Goal: Complete application form: Complete application form

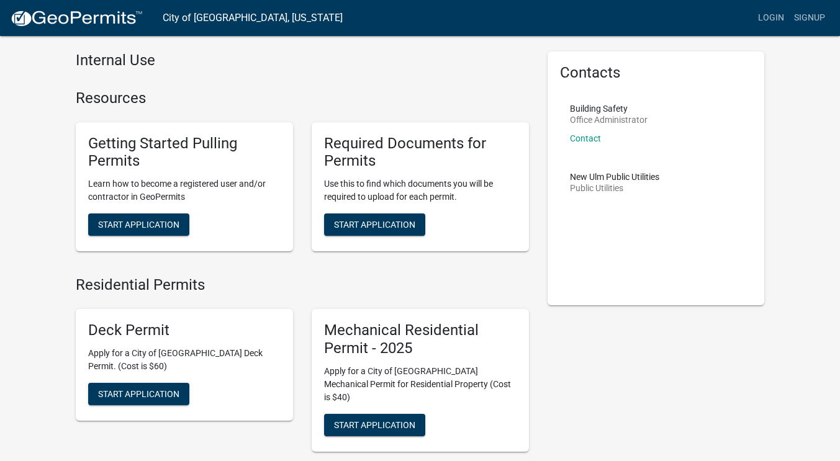
scroll to position [41, 0]
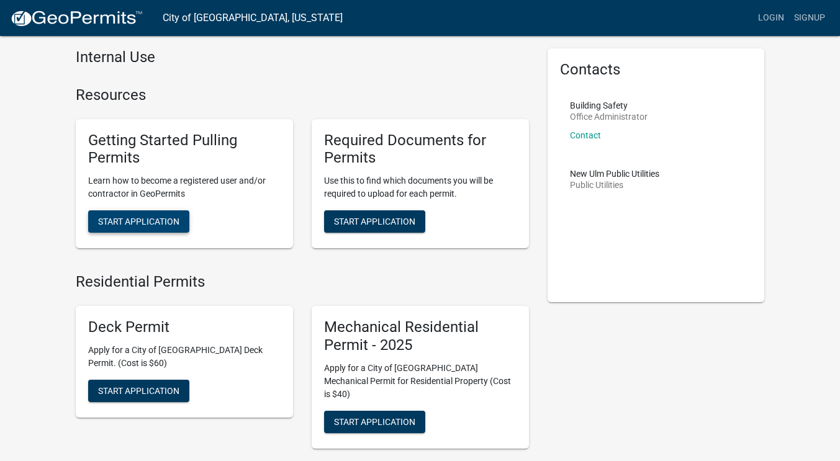
click at [142, 222] on span "Start Application" at bounding box center [138, 222] width 81 height 10
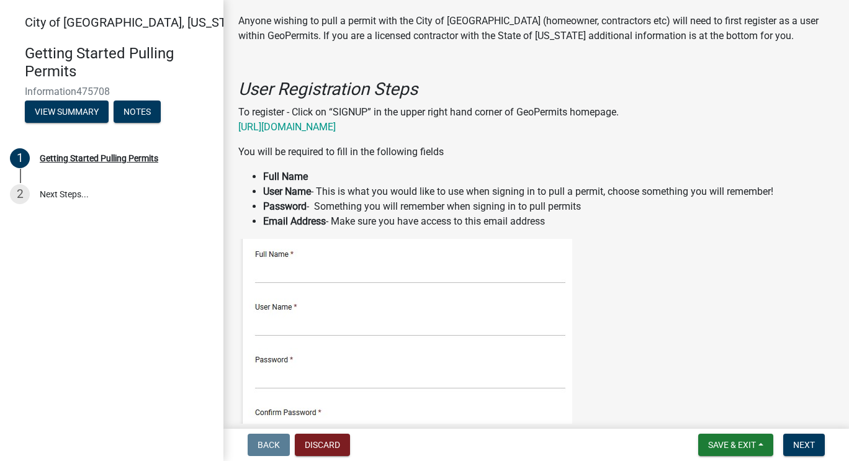
scroll to position [107, 0]
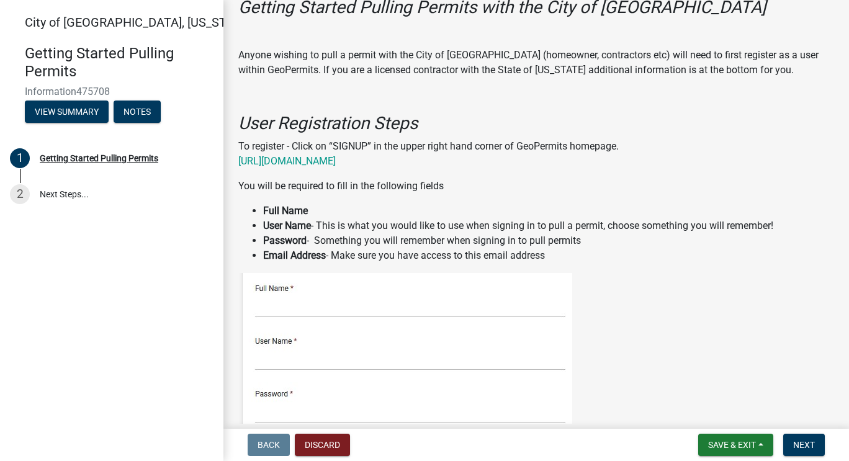
scroll to position [73, 0]
click at [292, 160] on link "https://permitting.schneidergis.com" at bounding box center [286, 161] width 97 height 12
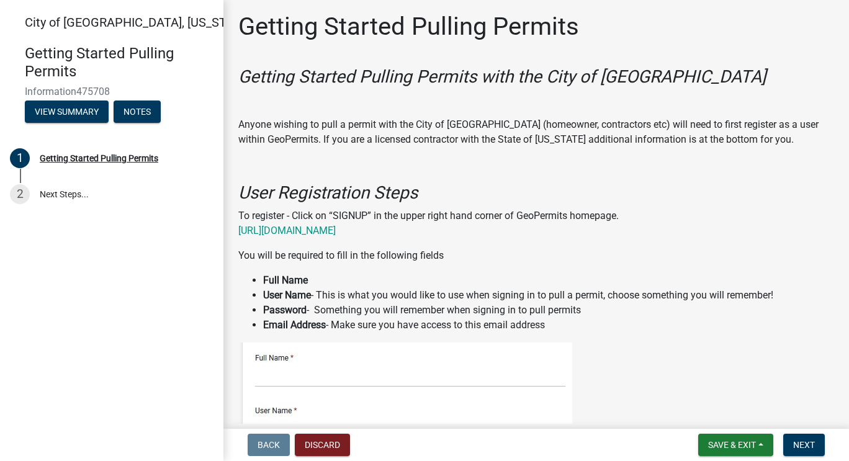
scroll to position [5, 0]
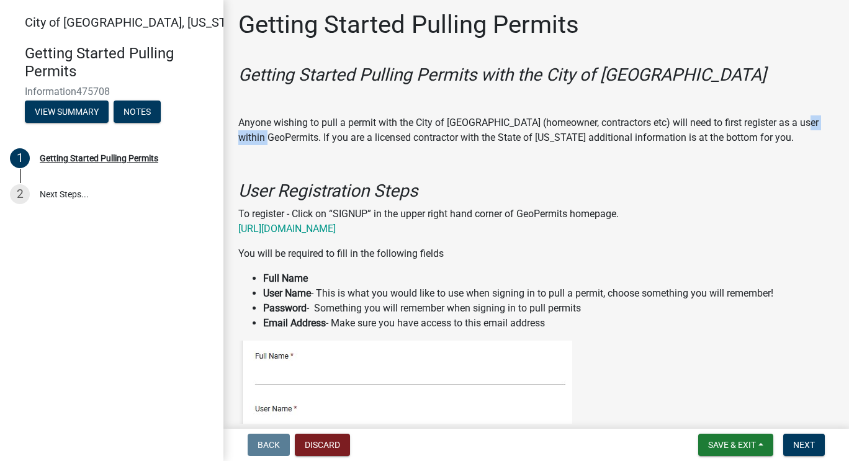
drag, startPoint x: 239, startPoint y: 137, endPoint x: 289, endPoint y: 138, distance: 50.3
click at [289, 138] on p "Anyone wishing to pull a permit with the City of New Ulm (homeowner, contractor…" at bounding box center [536, 130] width 596 height 30
copy p "GeoPermits"
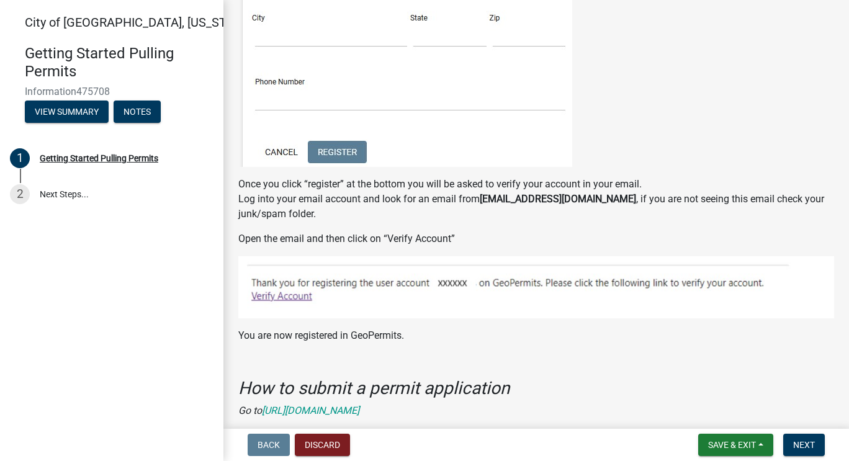
scroll to position [714, 0]
click at [291, 294] on img at bounding box center [536, 286] width 596 height 62
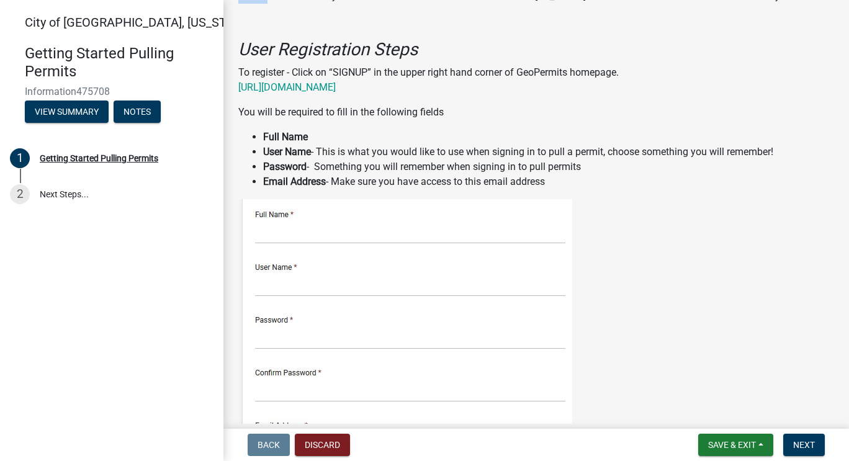
scroll to position [0, 0]
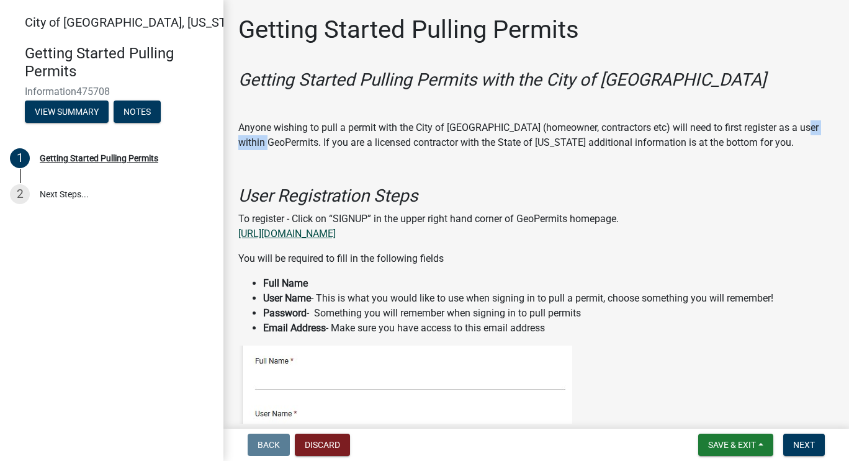
click at [336, 237] on link "https://permitting.schneidergis.com" at bounding box center [286, 234] width 97 height 12
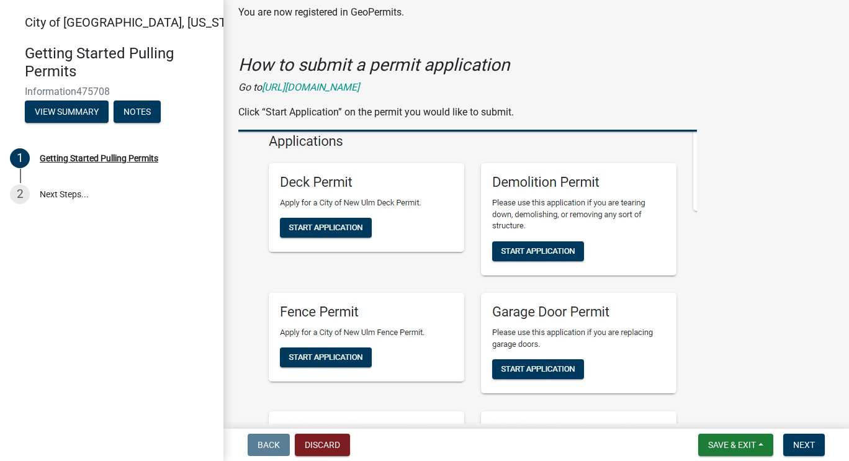
scroll to position [1041, 0]
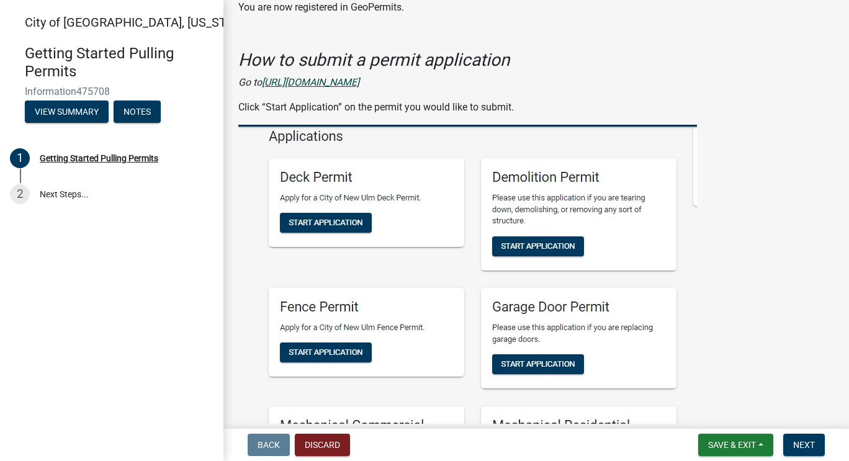
click at [360, 84] on icon "https://permitting.schneidergis.com/jurisdiction/3855e256-077d-46d3-9f20-2804c4…" at bounding box center [310, 82] width 97 height 12
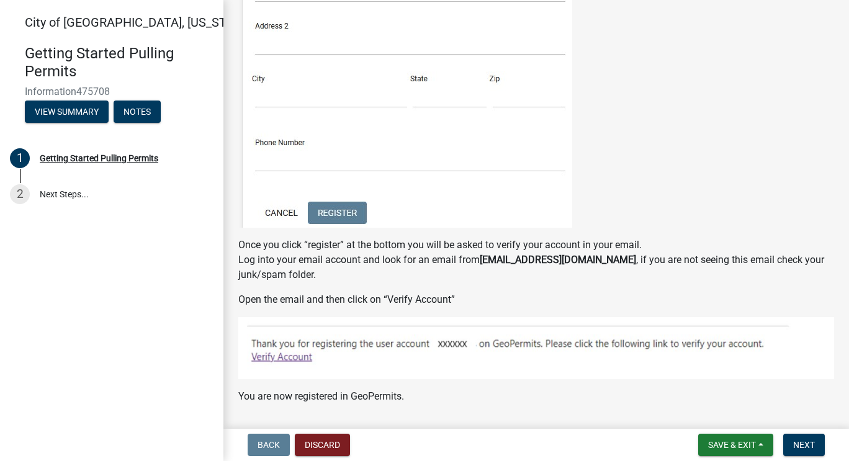
scroll to position [0, 0]
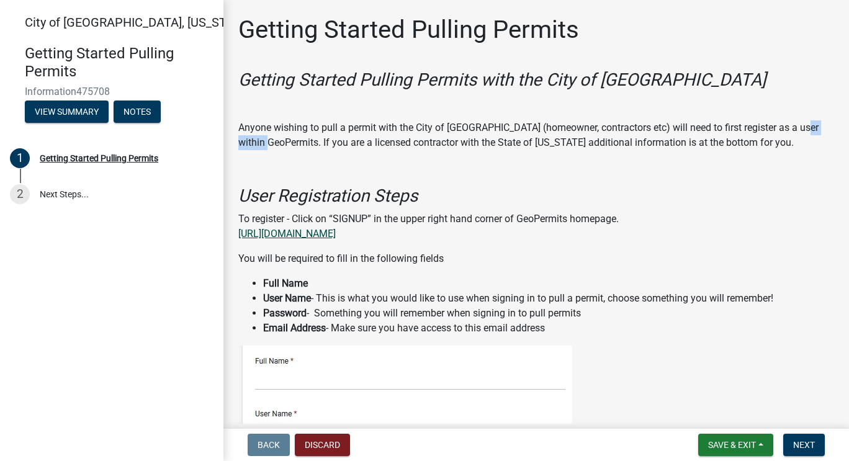
click at [336, 235] on link "https://permitting.schneidergis.com" at bounding box center [286, 234] width 97 height 12
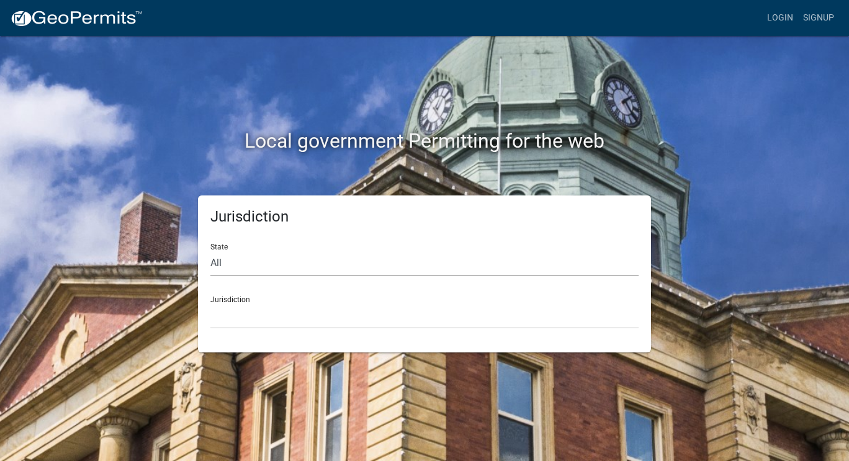
click at [365, 259] on select "All Colorado Georgia Indiana Iowa Kansas Minnesota Ohio South Carolina Wisconsin" at bounding box center [425, 263] width 428 height 25
select select "[US_STATE]"
click at [211, 251] on select "All Colorado Georgia Indiana Iowa Kansas Minnesota Ohio South Carolina Wisconsin" at bounding box center [425, 263] width 428 height 25
click at [309, 317] on select "Becker County, Minnesota Benton County, Minnesota Carlton County, Minnesota Cit…" at bounding box center [425, 316] width 428 height 25
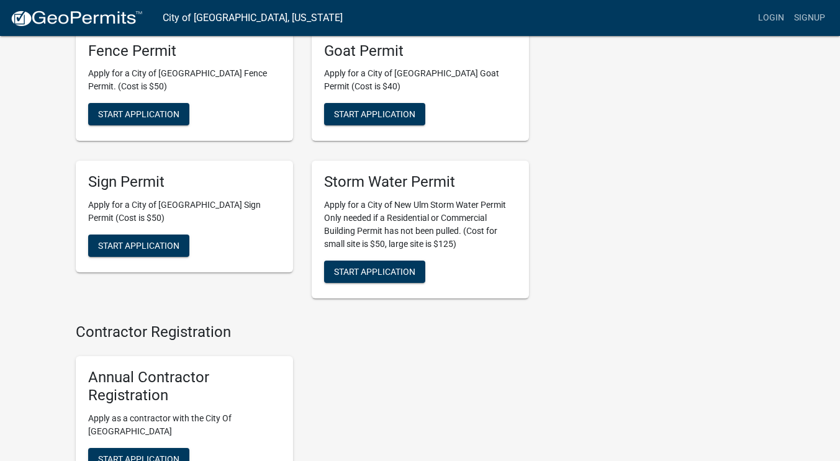
scroll to position [1226, 0]
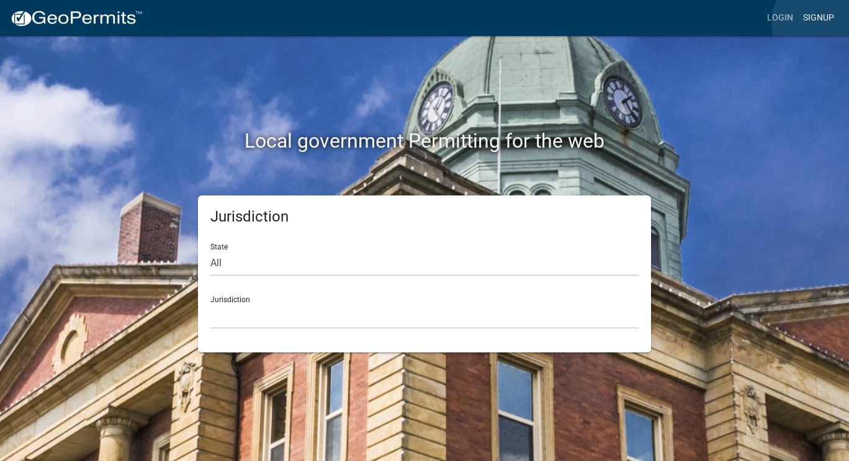
click at [823, 22] on link "Signup" at bounding box center [819, 18] width 41 height 24
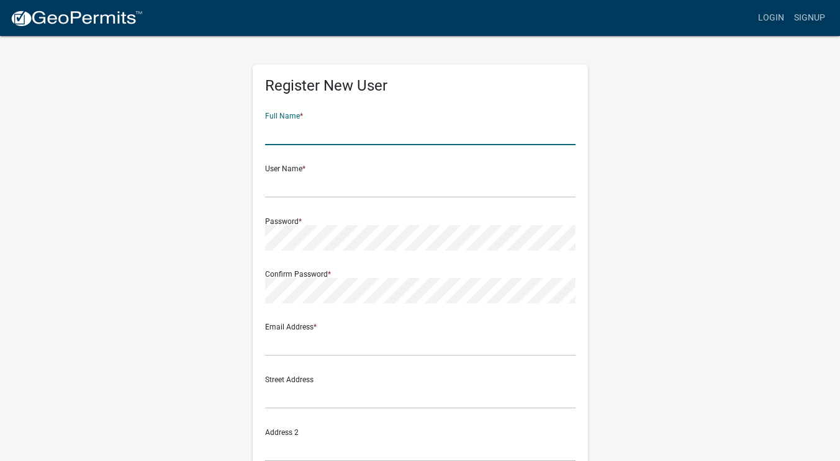
click at [433, 134] on input "text" at bounding box center [420, 132] width 310 height 25
type input "Jonathan Mark Schaefer"
type input "schaefjm@msn.com"
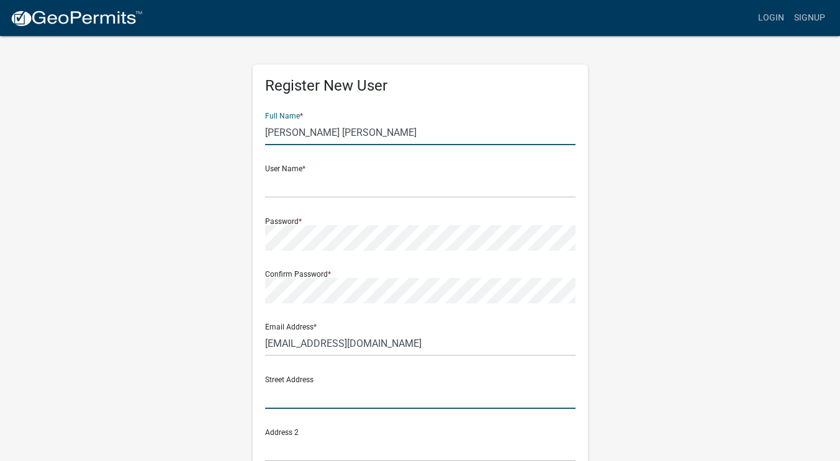
type input "511 S Washington Street"
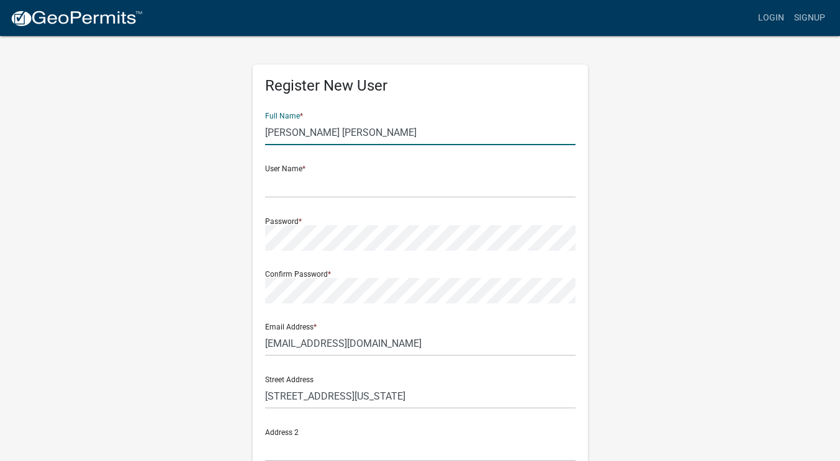
type input "New Ulm"
type input "MN"
type input "56073"
type input "4148030702"
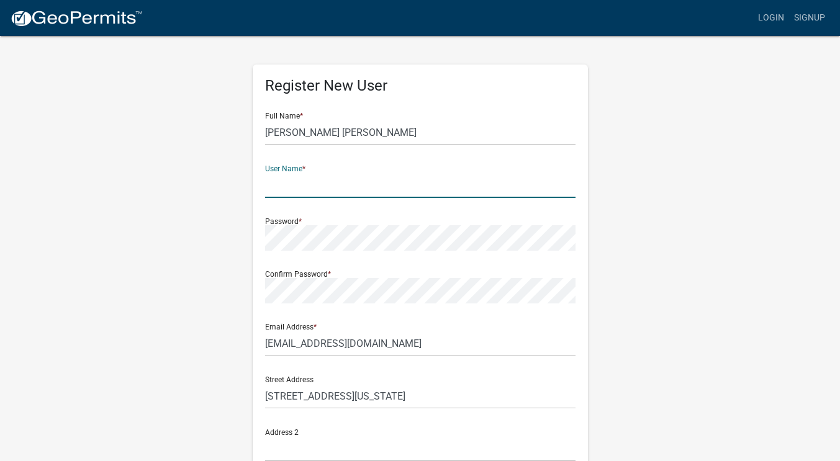
click at [334, 189] on input "text" at bounding box center [420, 185] width 310 height 25
type input "schaefjm"
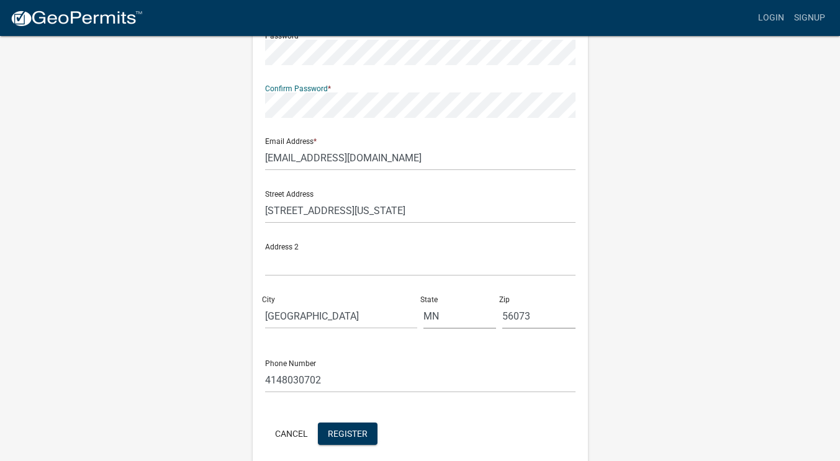
scroll to position [238, 0]
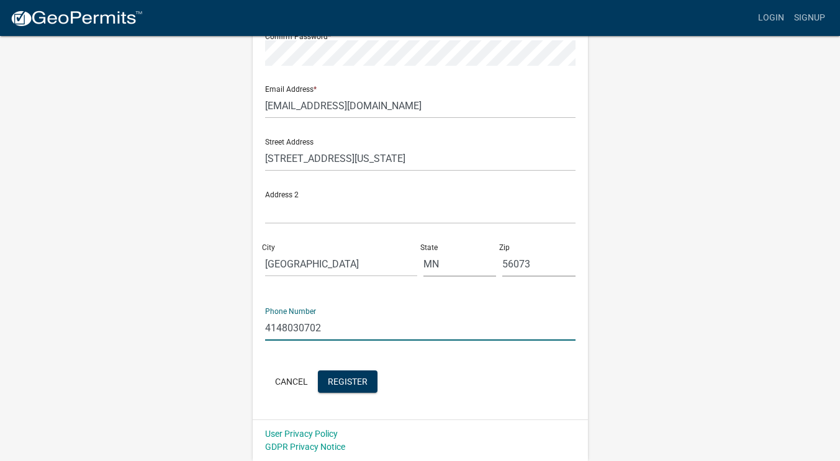
drag, startPoint x: 345, startPoint y: 328, endPoint x: 242, endPoint y: 326, distance: 102.5
click at [242, 326] on div "Register New User Full Name * Jonathan Mark Schaefer User Name * schaefjm Passw…" at bounding box center [420, 129] width 708 height 664
type input "5077669674"
click at [356, 383] on span "Register" at bounding box center [348, 381] width 40 height 10
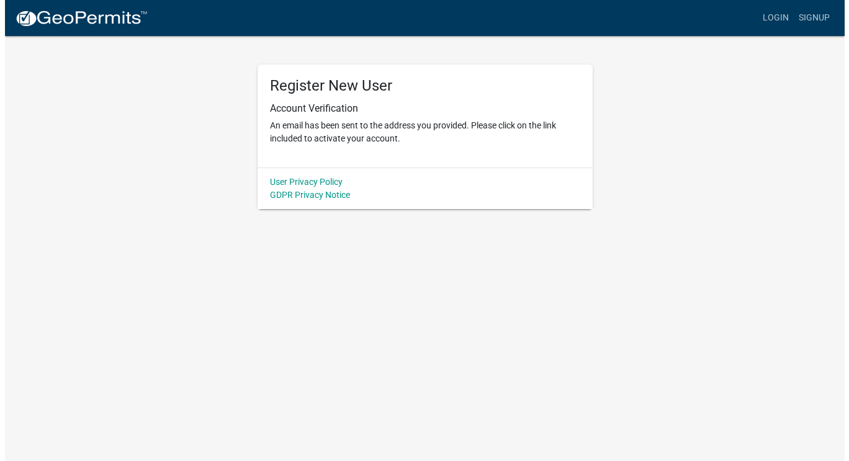
scroll to position [0, 0]
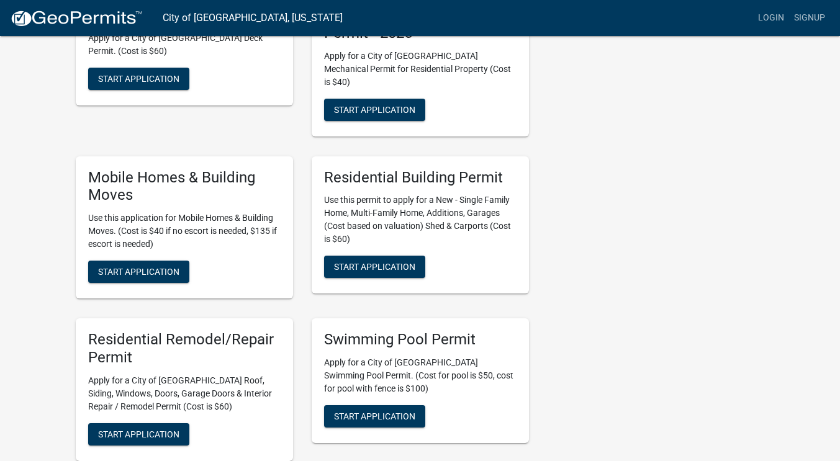
scroll to position [354, 0]
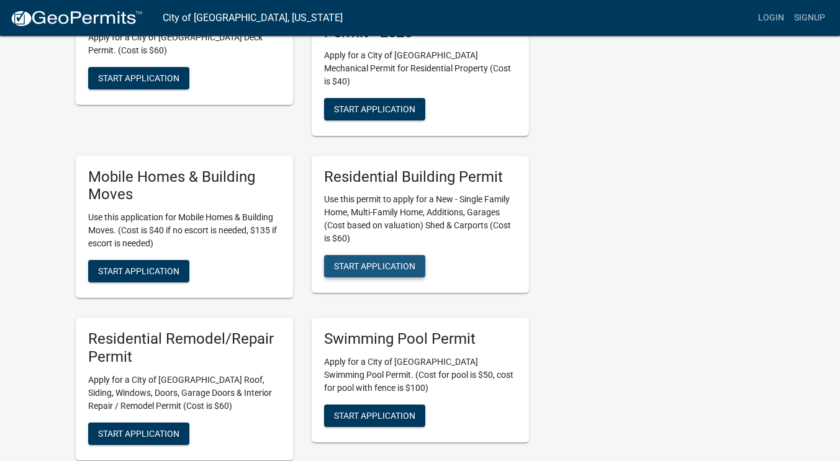
click at [358, 261] on span "Start Application" at bounding box center [374, 266] width 81 height 10
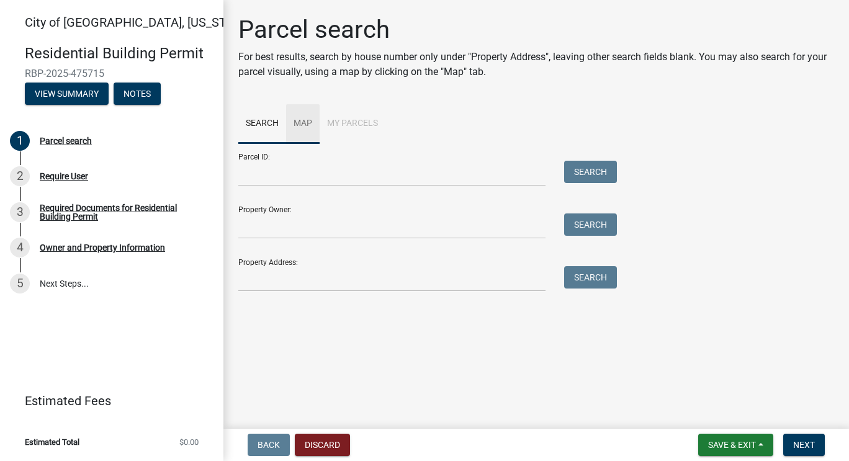
click at [304, 127] on link "Map" at bounding box center [303, 124] width 34 height 40
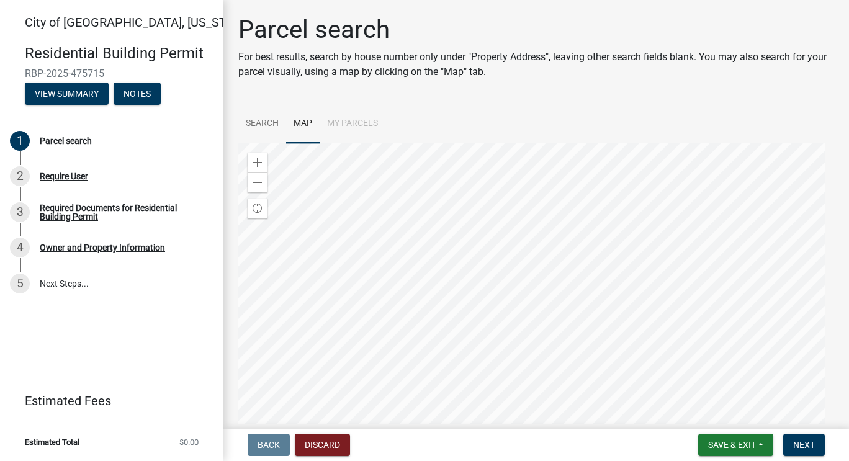
scroll to position [78, 0]
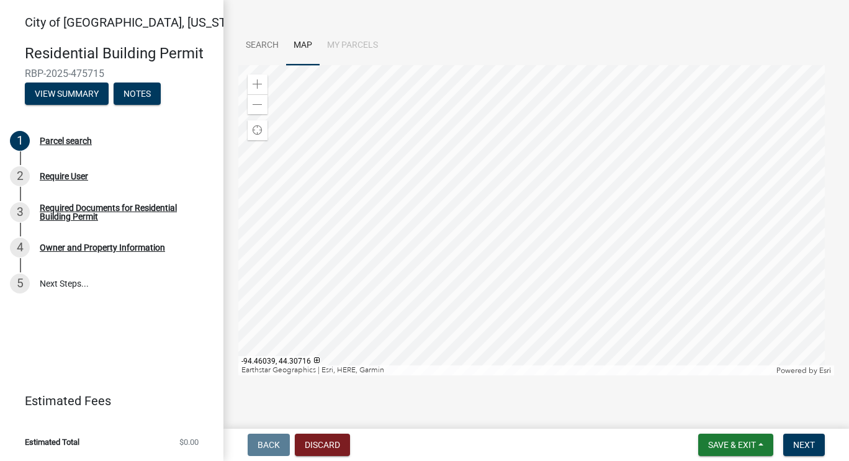
click at [522, 236] on div at bounding box center [536, 220] width 596 height 310
click at [262, 48] on link "Search" at bounding box center [262, 46] width 48 height 40
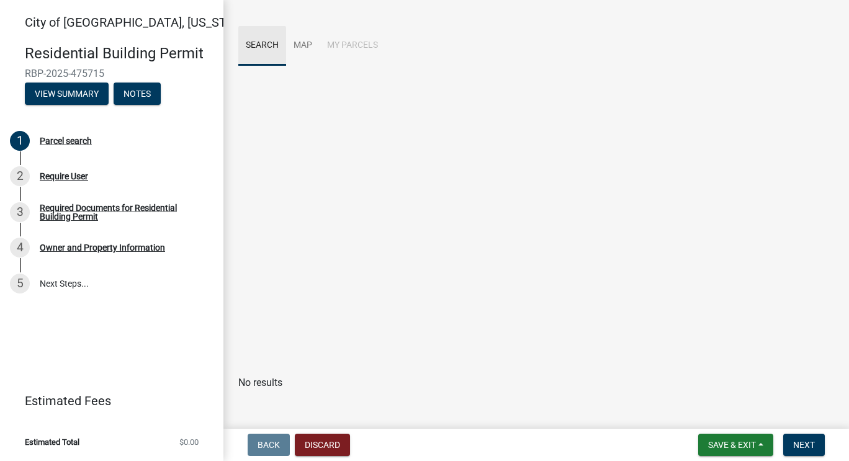
scroll to position [0, 0]
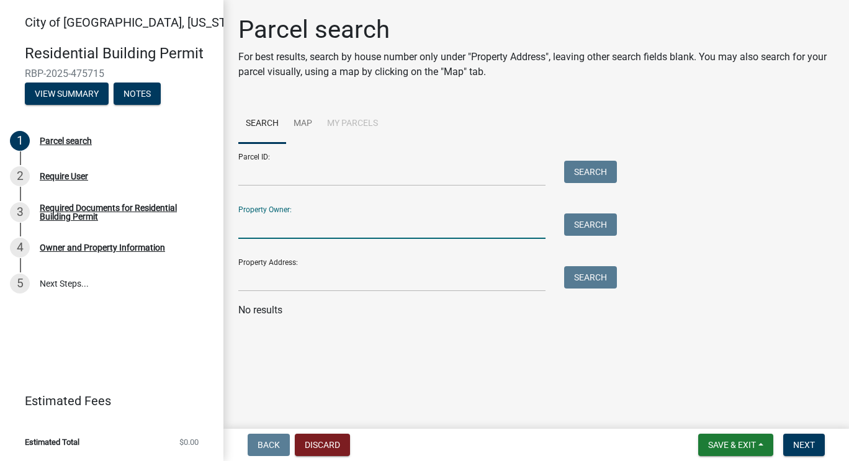
click at [301, 228] on input "Property Owner:" at bounding box center [391, 226] width 307 height 25
type input "Jonathan Schaefer"
click at [602, 227] on button "Search" at bounding box center [590, 225] width 53 height 22
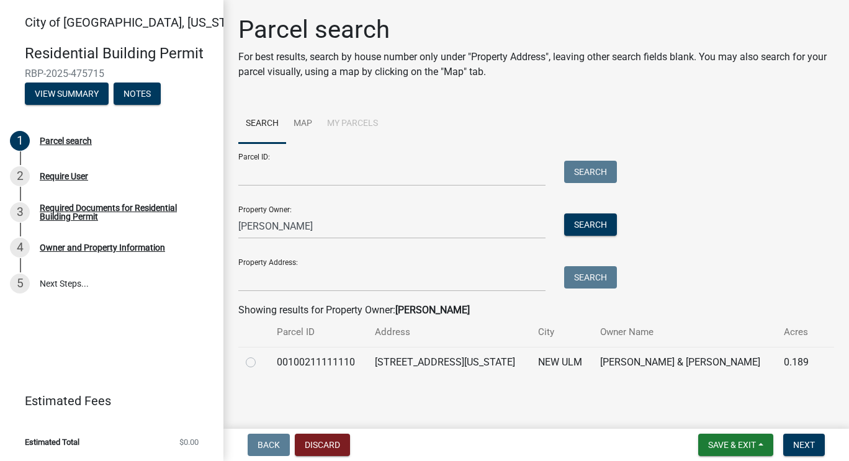
click at [261, 355] on label at bounding box center [261, 355] width 0 height 0
click at [261, 363] on input "radio" at bounding box center [265, 359] width 8 height 8
radio input "true"
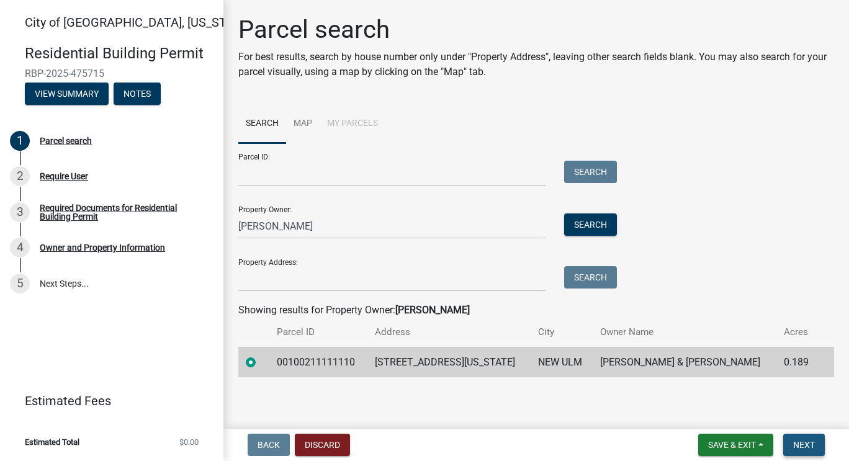
click at [796, 442] on span "Next" at bounding box center [805, 445] width 22 height 10
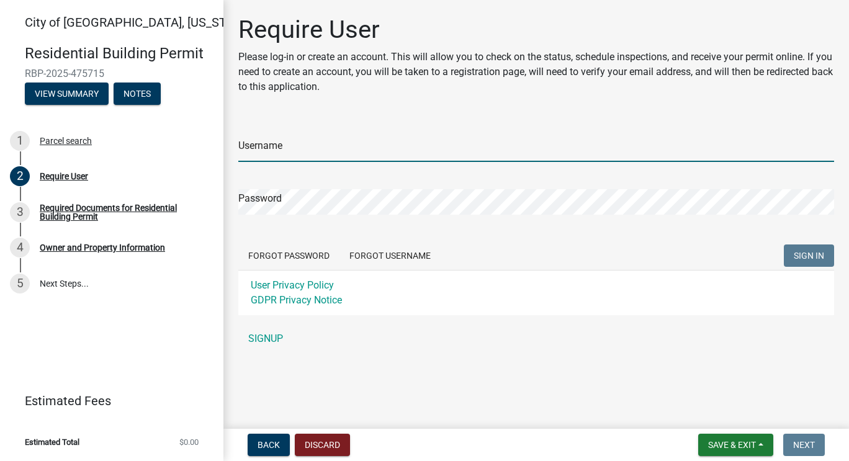
click at [386, 152] on input "Username" at bounding box center [536, 149] width 596 height 25
type input "schaefjm"
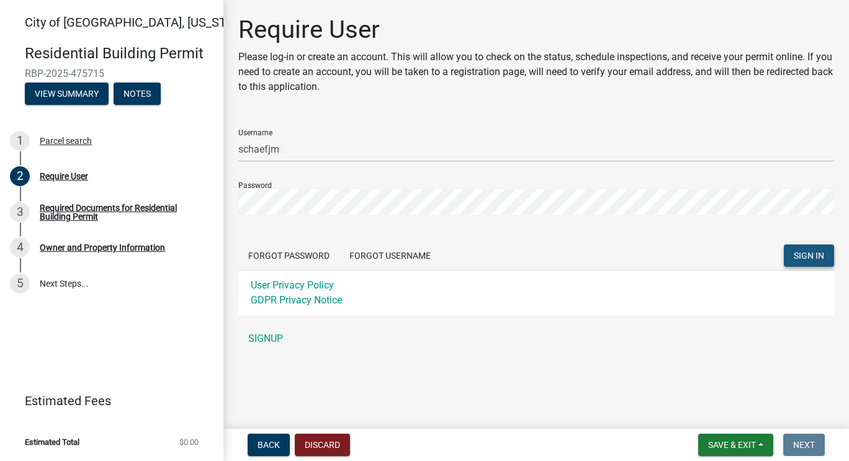
click at [806, 260] on span "SIGN IN" at bounding box center [809, 256] width 30 height 10
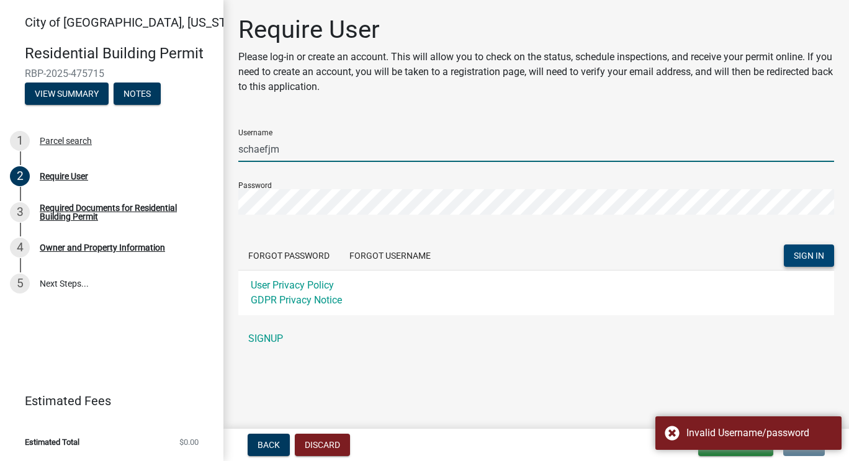
click at [451, 152] on input "schaefjm" at bounding box center [536, 149] width 596 height 25
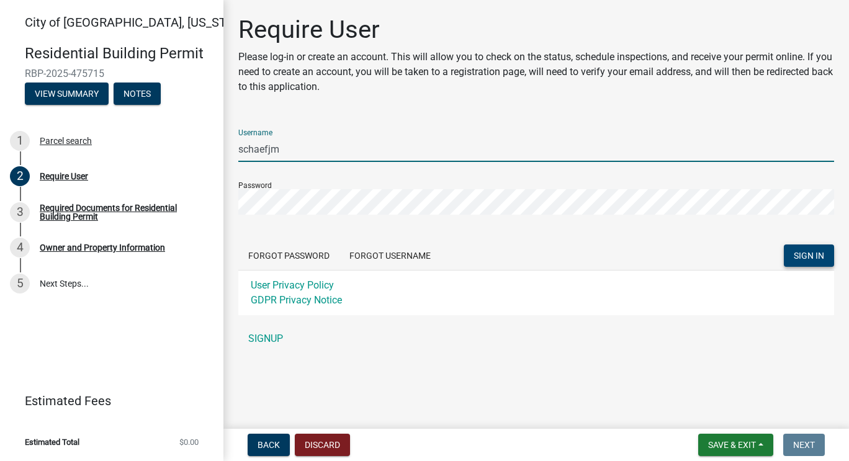
click at [799, 253] on span "SIGN IN" at bounding box center [809, 256] width 30 height 10
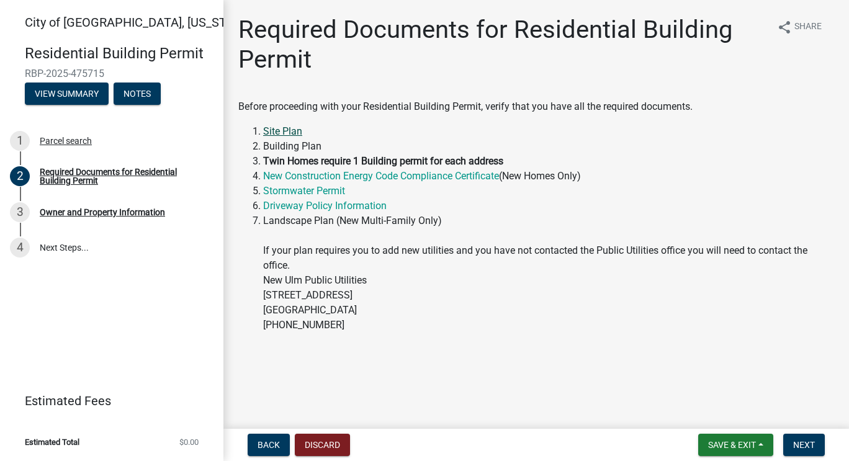
click at [275, 129] on link "Site Plan" at bounding box center [282, 131] width 39 height 12
click at [338, 189] on link "Stormwater Permit" at bounding box center [304, 191] width 82 height 12
click at [138, 209] on div "Owner and Property Information" at bounding box center [102, 212] width 125 height 9
drag, startPoint x: 751, startPoint y: 446, endPoint x: 610, endPoint y: 331, distance: 181.8
click at [610, 331] on wm-app "City of New Ulm, Minnesota Residential Building Permit RBP-2025-475715 View Sum…" at bounding box center [424, 230] width 849 height 461
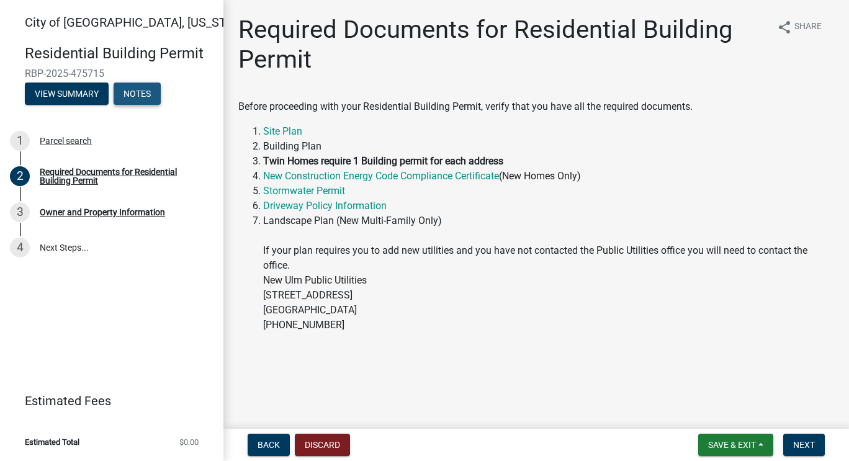
click at [142, 101] on button "Notes" at bounding box center [137, 94] width 47 height 22
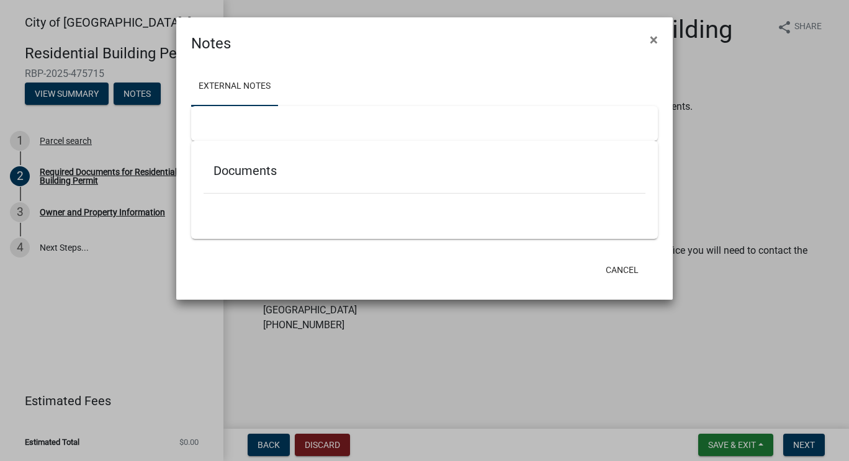
click at [287, 179] on div "Documents" at bounding box center [425, 173] width 442 height 40
click at [656, 37] on span "×" at bounding box center [654, 39] width 8 height 17
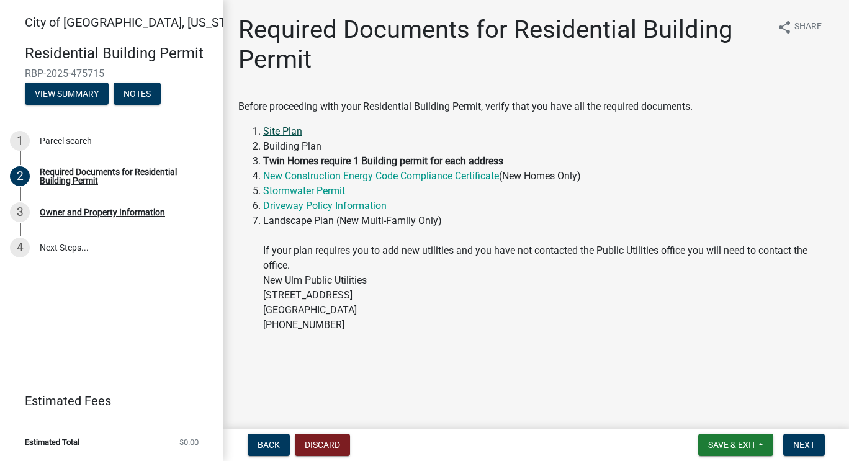
click at [280, 128] on link "Site Plan" at bounding box center [282, 131] width 39 height 12
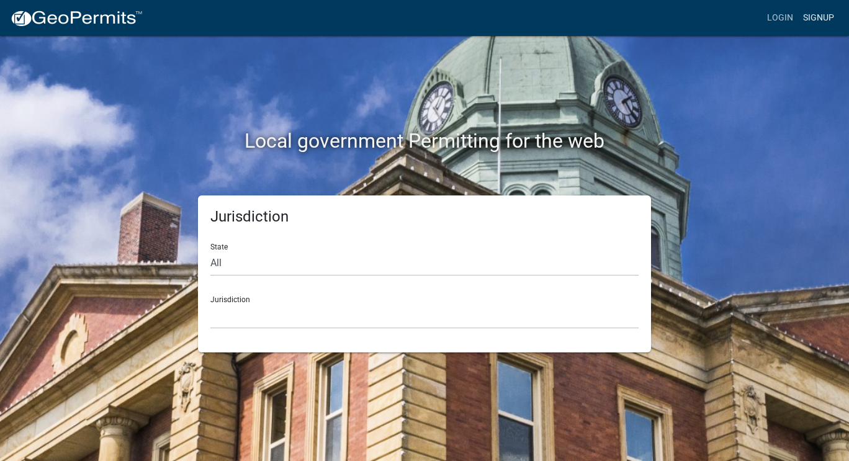
click at [811, 17] on link "Signup" at bounding box center [819, 18] width 41 height 24
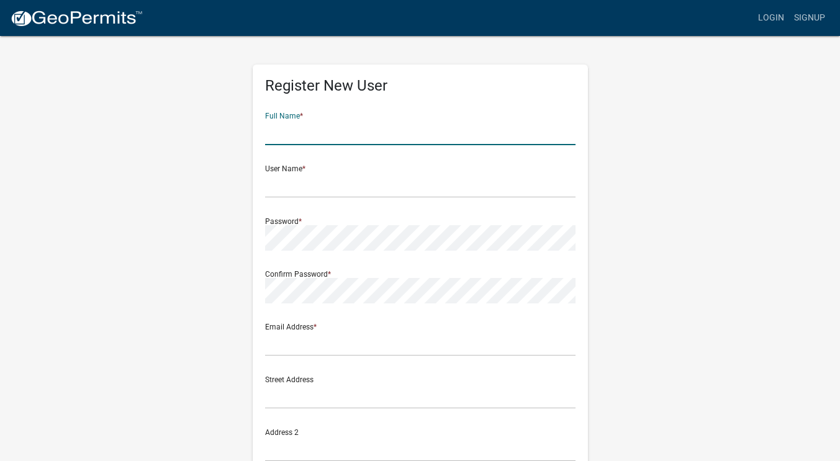
click at [335, 139] on input "text" at bounding box center [420, 132] width 310 height 25
type input "[PERSON_NAME] [PERSON_NAME]"
type input "[EMAIL_ADDRESS][DOMAIN_NAME]"
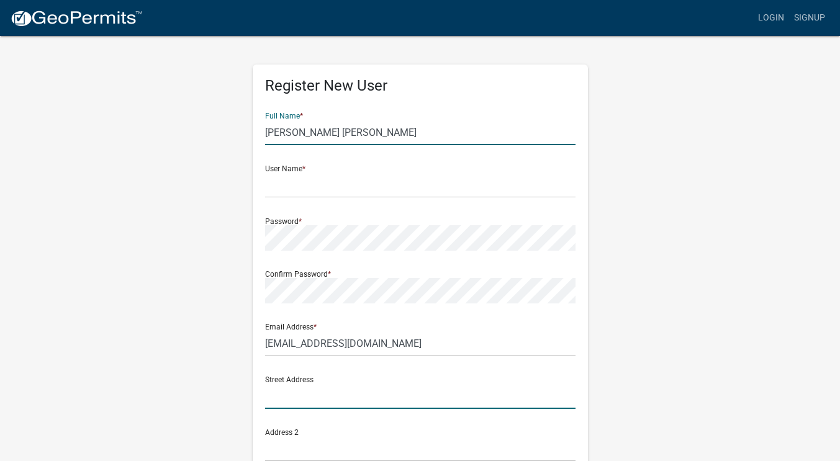
type input "[STREET_ADDRESS][US_STATE]"
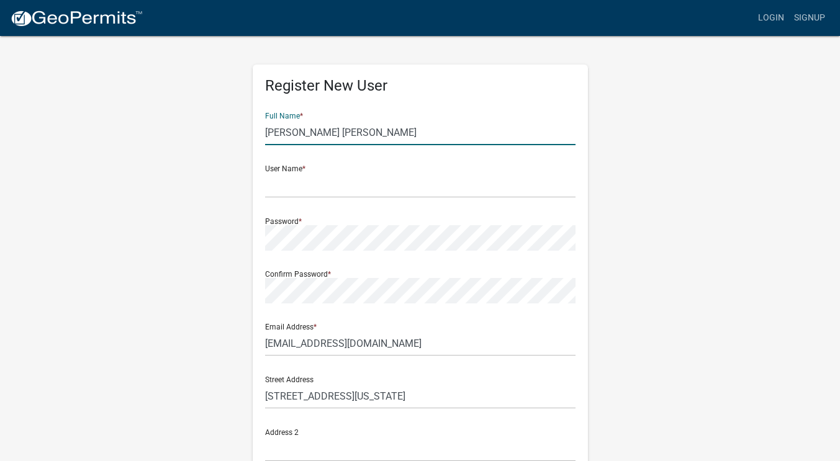
type input "[GEOGRAPHIC_DATA]"
type input "MN"
type input "56073"
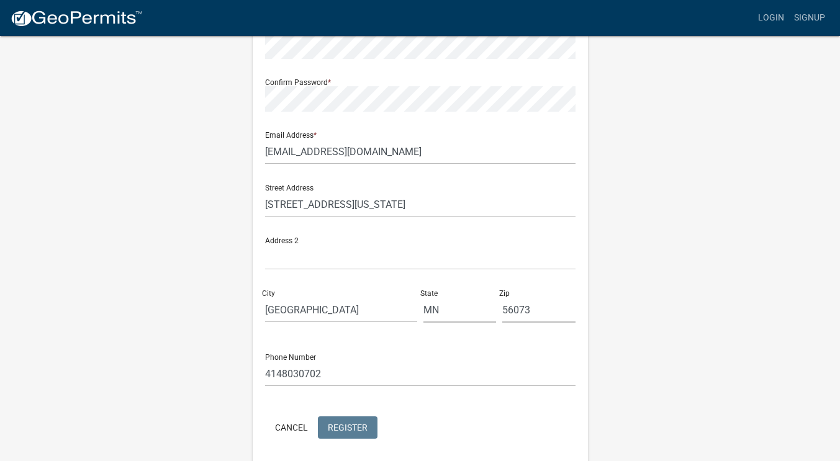
scroll to position [238, 0]
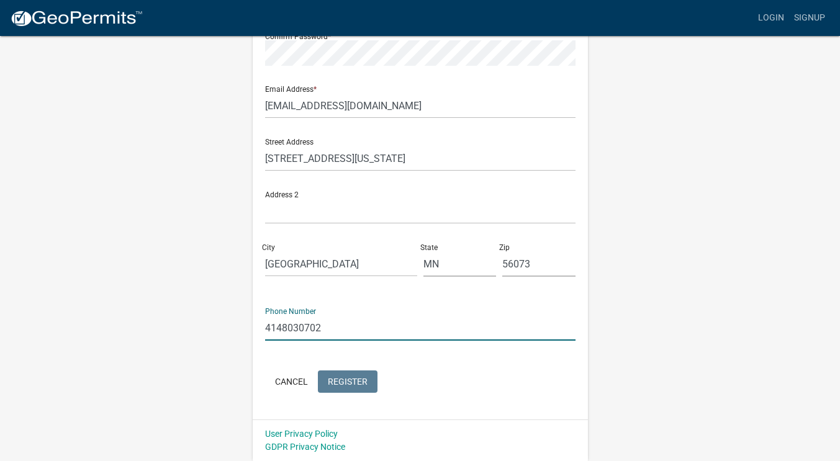
drag, startPoint x: 341, startPoint y: 330, endPoint x: 242, endPoint y: 330, distance: 98.7
click at [242, 330] on div "Register New User Full Name * [PERSON_NAME] [PERSON_NAME] User Name * Password …" at bounding box center [420, 129] width 708 height 664
type input "5077669674"
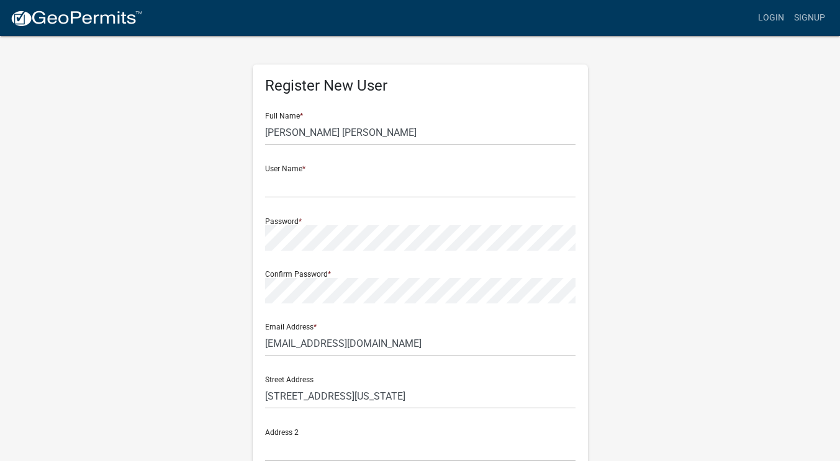
scroll to position [2, 0]
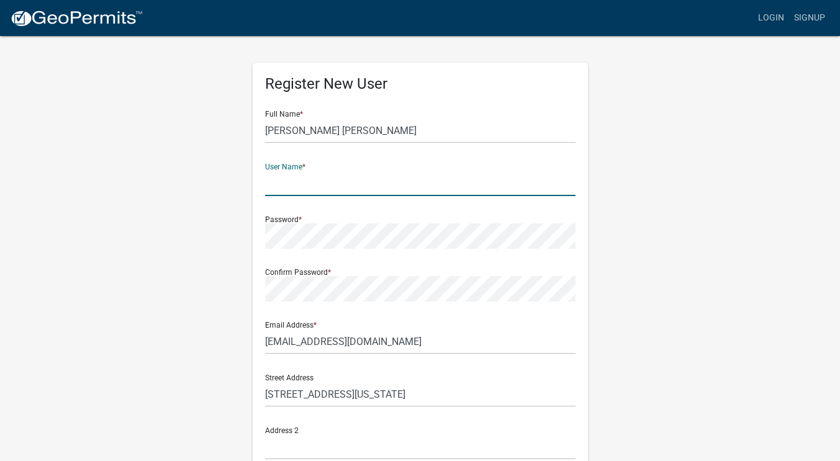
click at [360, 183] on input "text" at bounding box center [420, 183] width 310 height 25
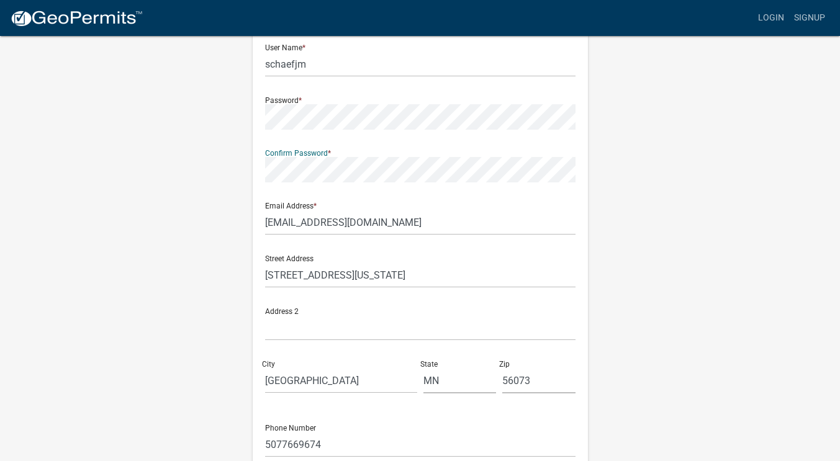
scroll to position [238, 0]
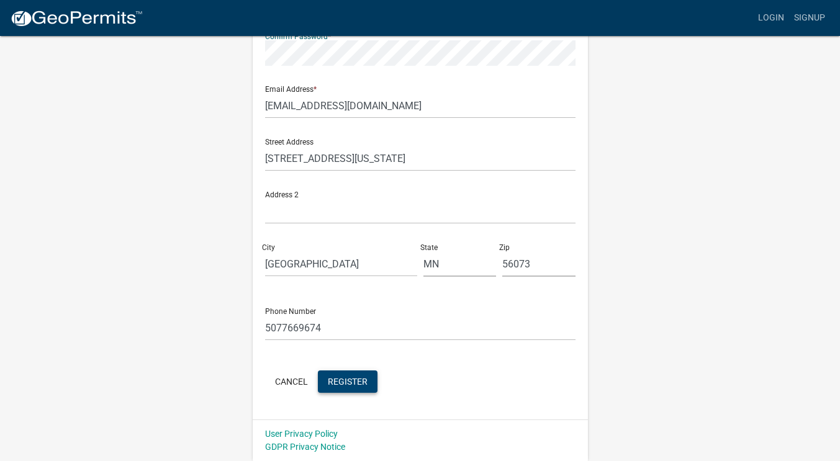
click at [361, 386] on span "Register" at bounding box center [348, 381] width 40 height 10
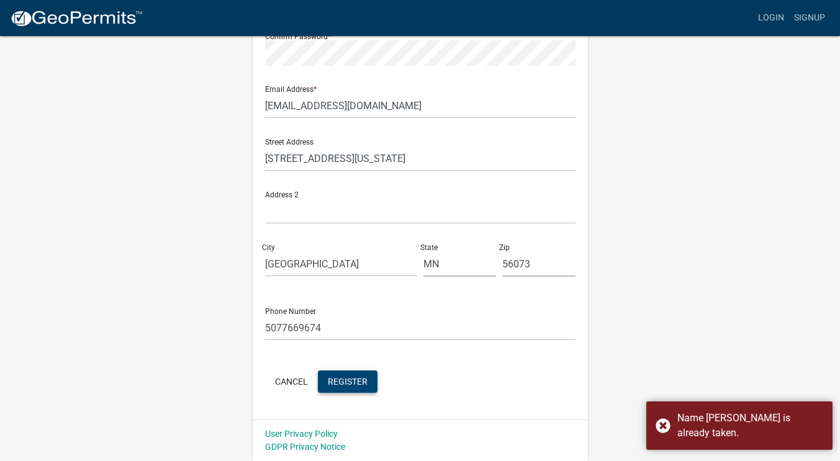
scroll to position [0, 0]
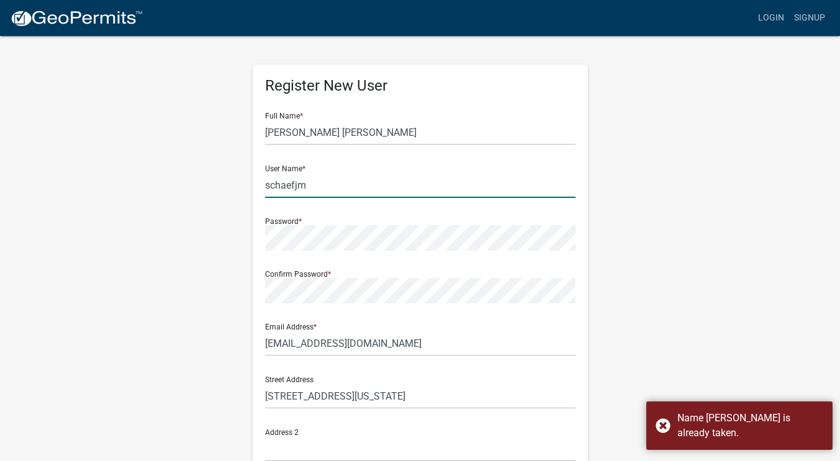
click at [337, 190] on input "schaefjm" at bounding box center [420, 185] width 310 height 25
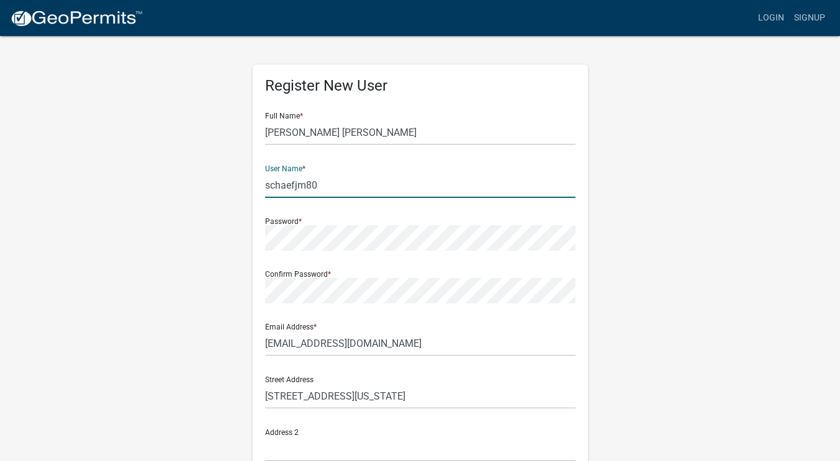
scroll to position [238, 0]
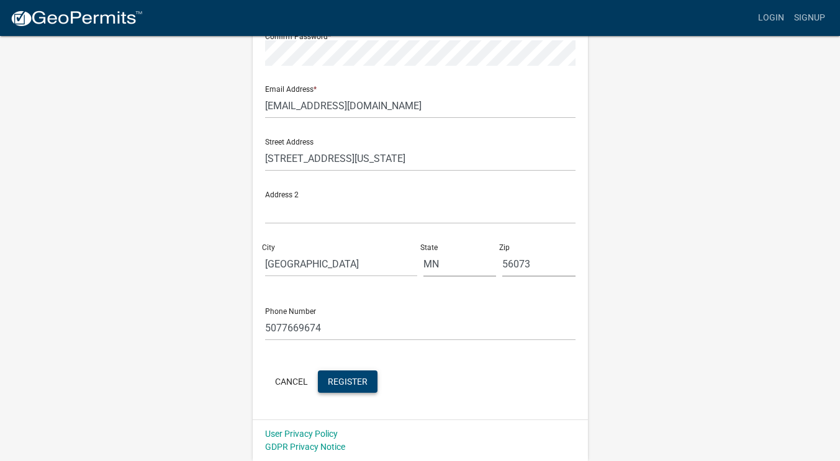
type input "schaefjm80"
click at [351, 386] on span "Register" at bounding box center [348, 381] width 40 height 10
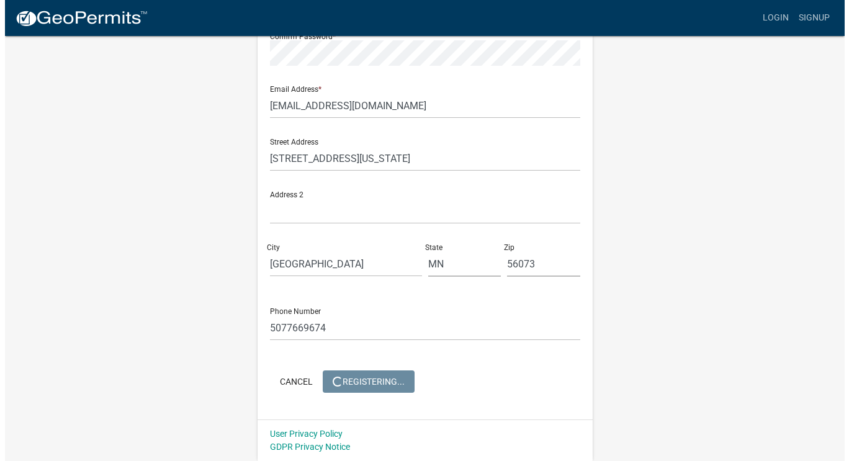
scroll to position [0, 0]
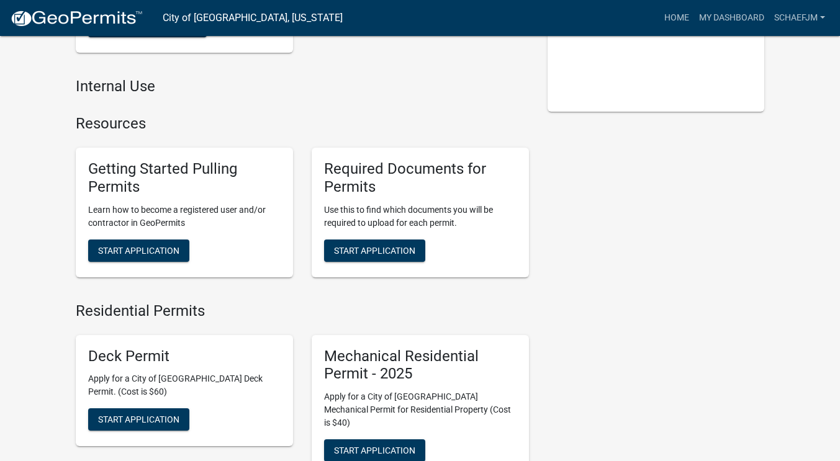
scroll to position [232, 0]
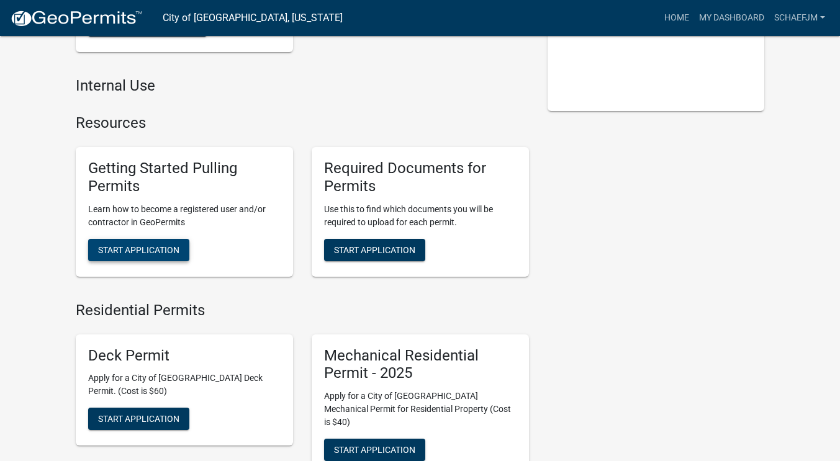
click at [172, 251] on span "Start Application" at bounding box center [138, 250] width 81 height 10
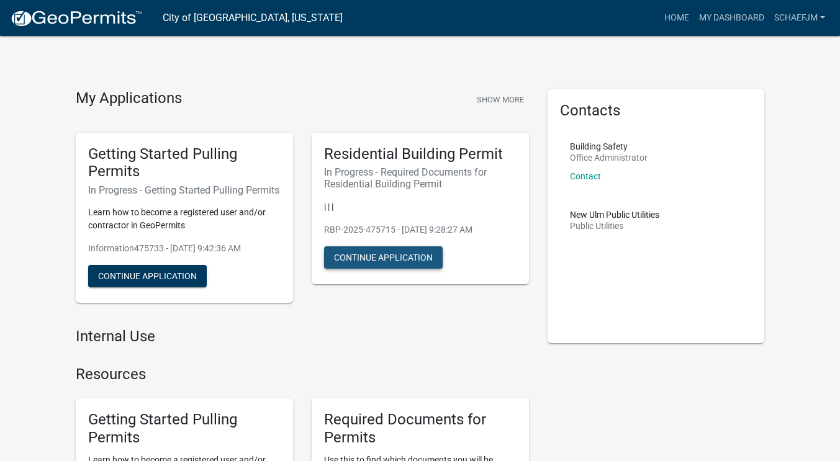
click at [366, 253] on button "Continue Application" at bounding box center [383, 258] width 119 height 22
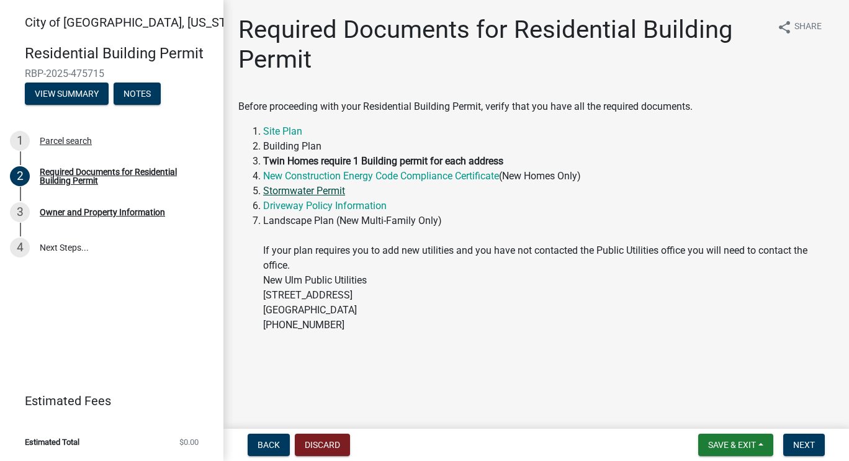
click at [302, 188] on link "Stormwater Permit" at bounding box center [304, 191] width 82 height 12
click at [499, 284] on li "Landscape Plan (New Multi-Family Only) If your plan requires you to add new uti…" at bounding box center [548, 281] width 571 height 134
